Goal: Use online tool/utility: Utilize a website feature to perform a specific function

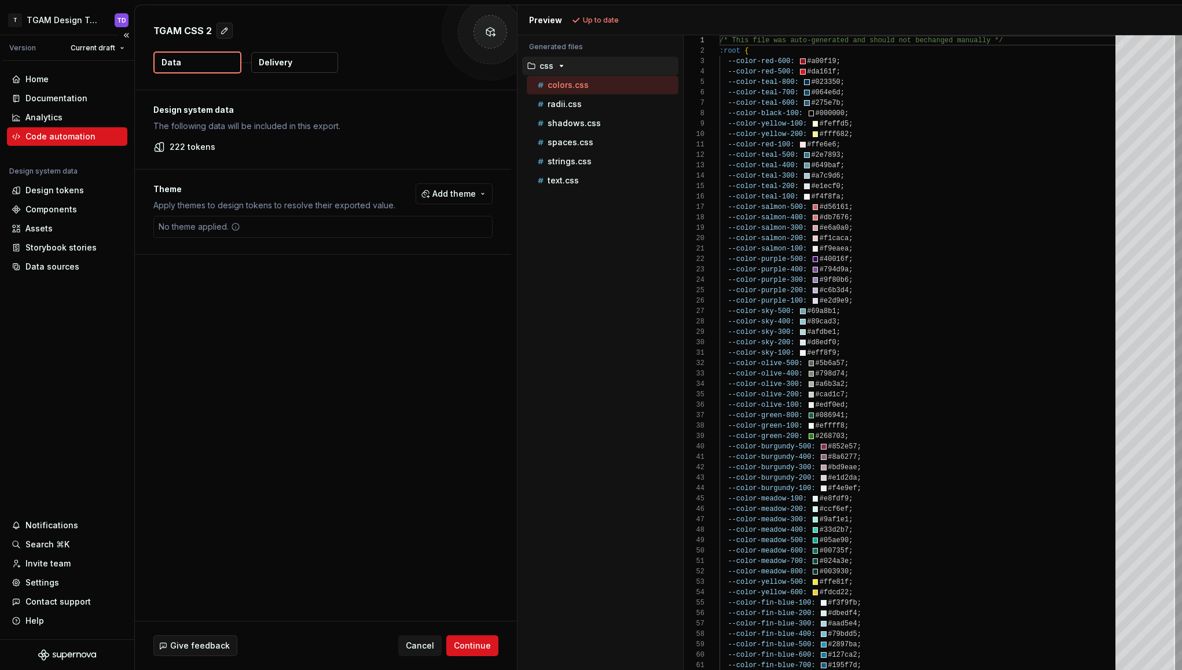
click at [54, 130] on div "Code automation" at bounding box center [67, 136] width 120 height 19
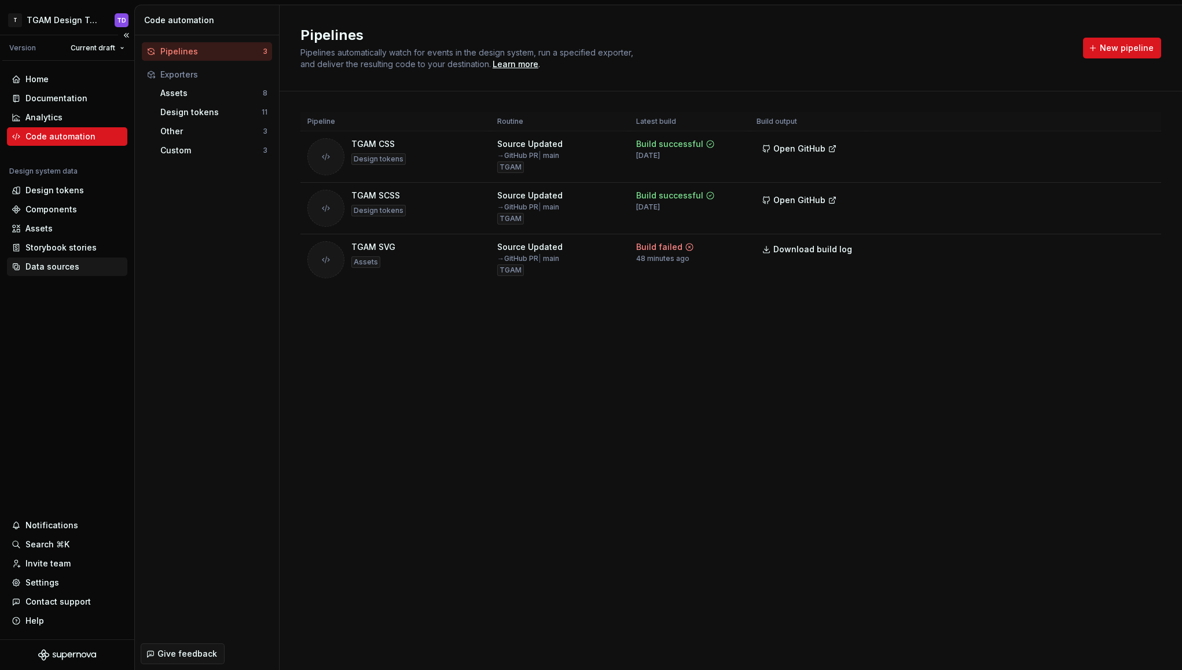
click at [54, 263] on div "Data sources" at bounding box center [52, 267] width 54 height 12
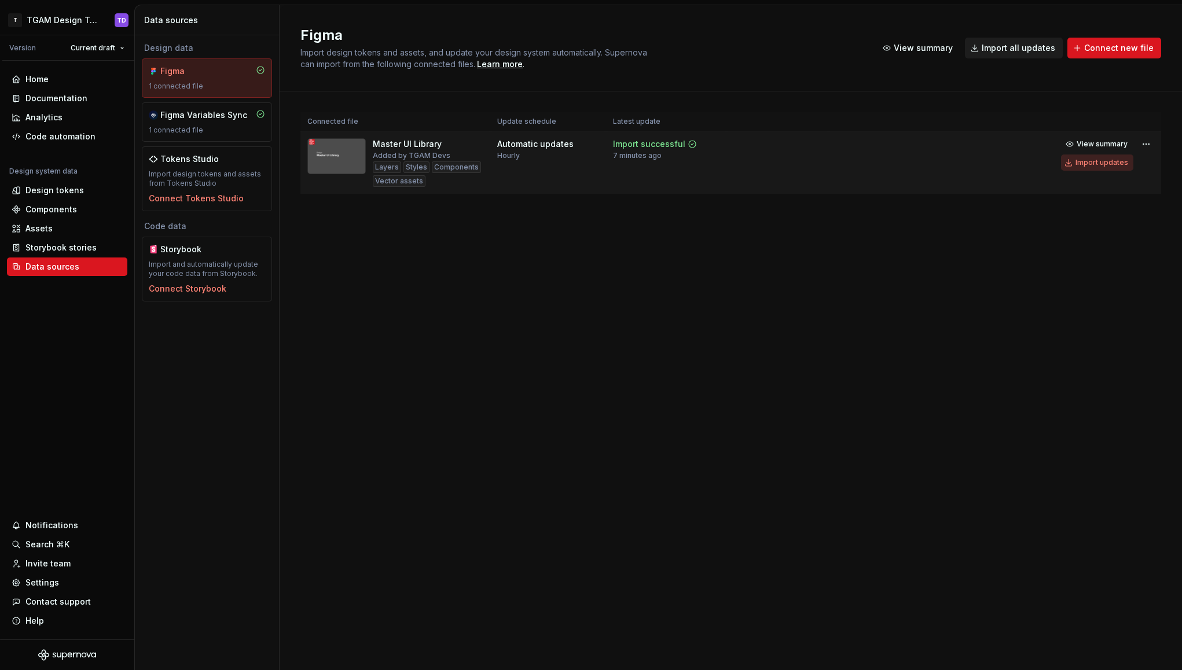
click at [1100, 164] on div "Import updates" at bounding box center [1101, 162] width 53 height 9
click at [69, 142] on div "Code automation" at bounding box center [67, 136] width 120 height 19
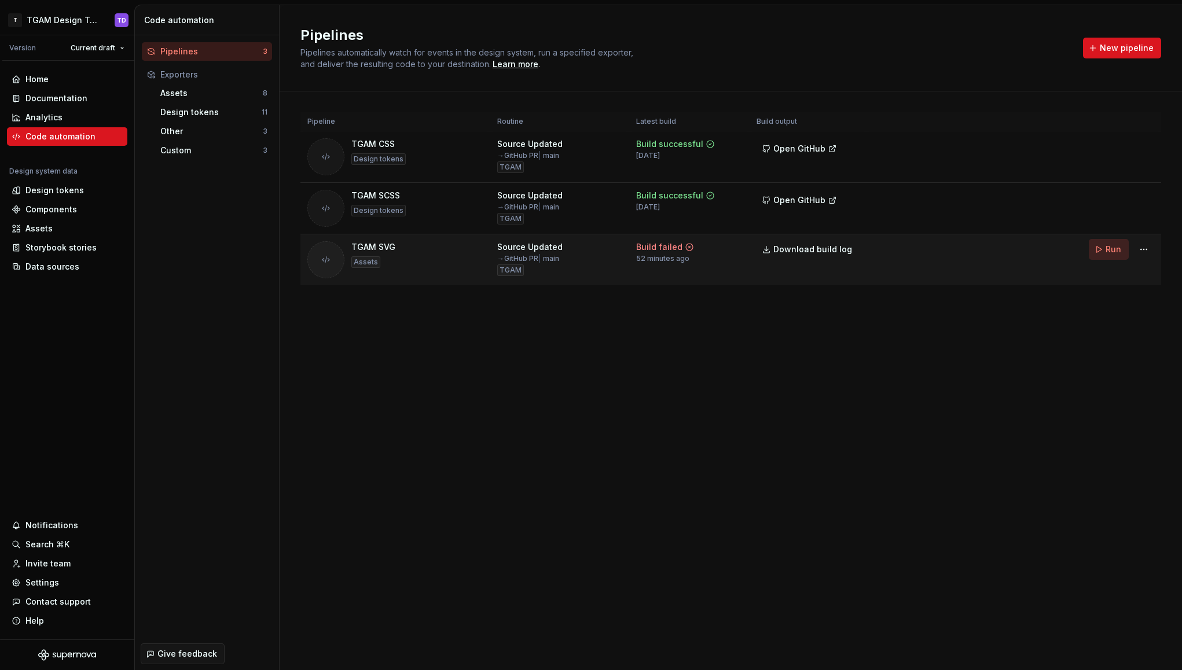
click at [1106, 252] on span "Run" at bounding box center [1113, 250] width 16 height 12
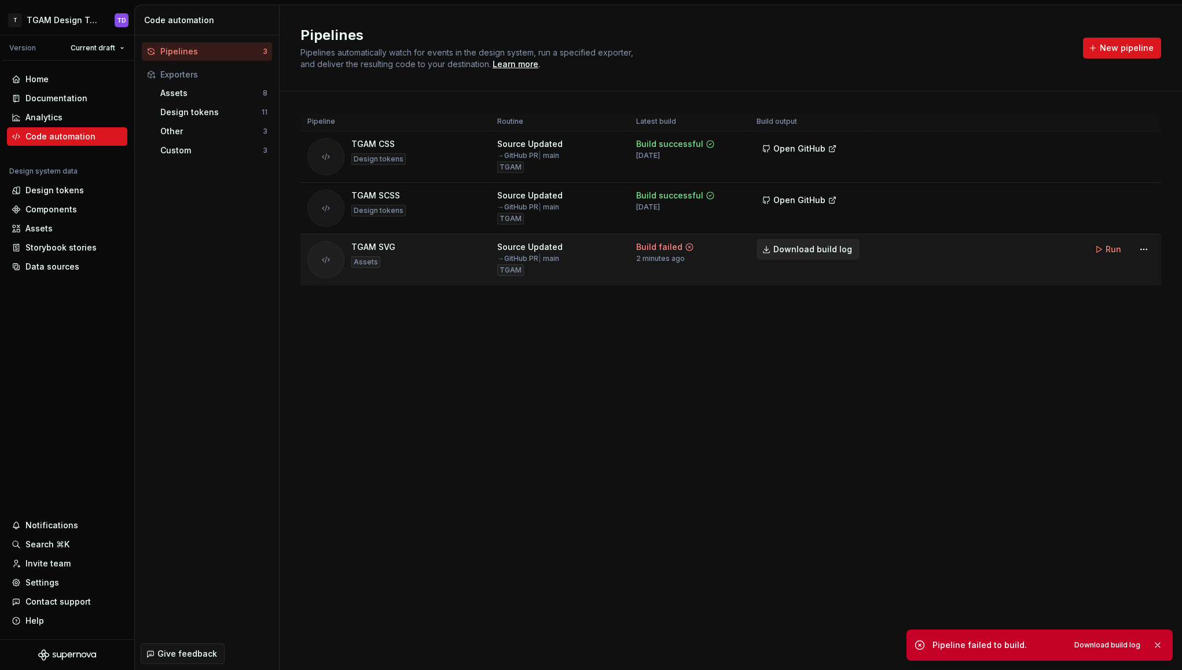
click at [815, 249] on span "Download build log" at bounding box center [812, 250] width 79 height 12
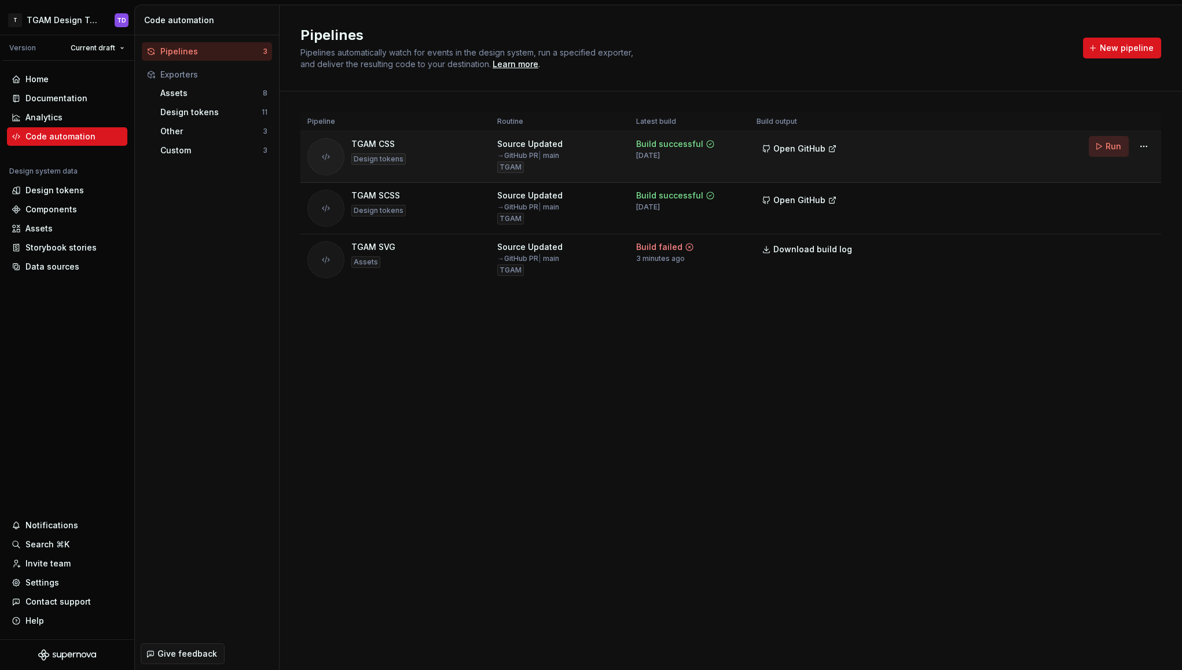
click at [1110, 148] on span "Run" at bounding box center [1113, 147] width 16 height 12
click at [1114, 197] on span "Run" at bounding box center [1113, 198] width 16 height 12
click at [1103, 198] on button "Run" at bounding box center [1109, 198] width 40 height 21
